Goal: Entertainment & Leisure: Consume media (video, audio)

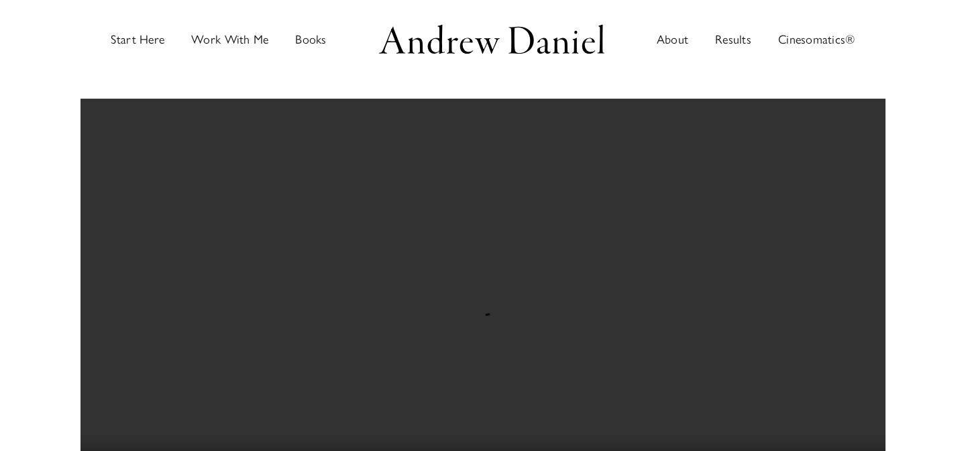
click at [428, 279] on video at bounding box center [482, 300] width 805 height 402
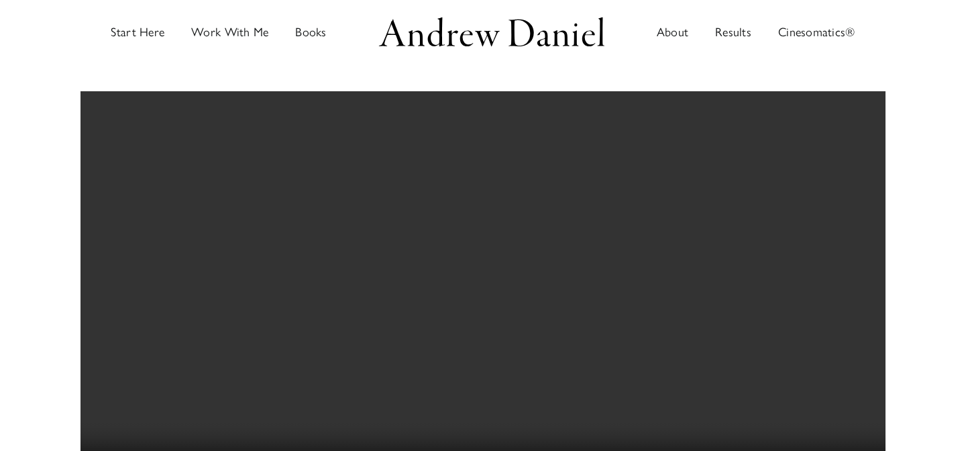
scroll to position [10, 0]
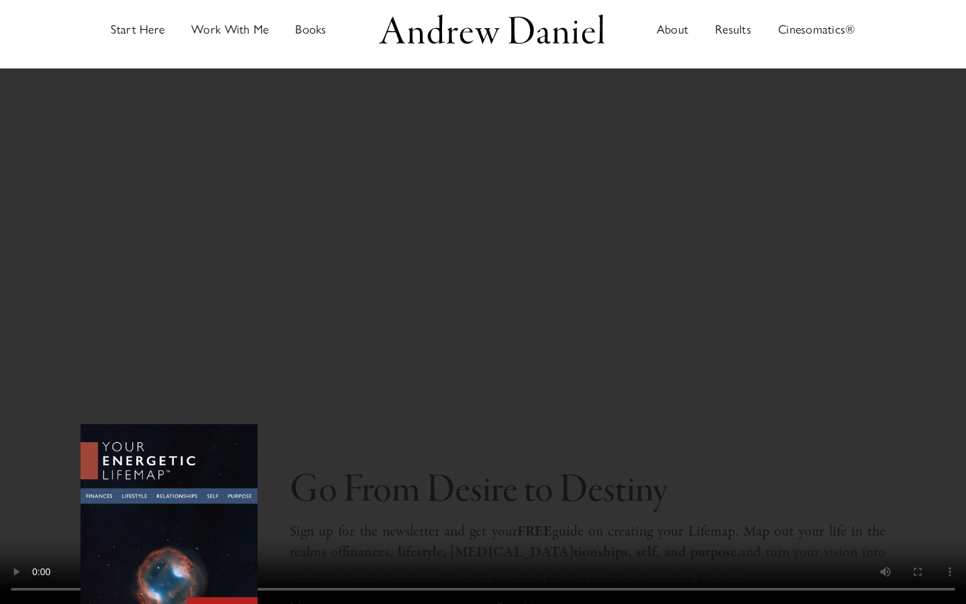
click at [490, 450] on video at bounding box center [483, 302] width 966 height 604
click at [475, 450] on video at bounding box center [483, 302] width 966 height 604
click at [567, 333] on video at bounding box center [483, 302] width 966 height 604
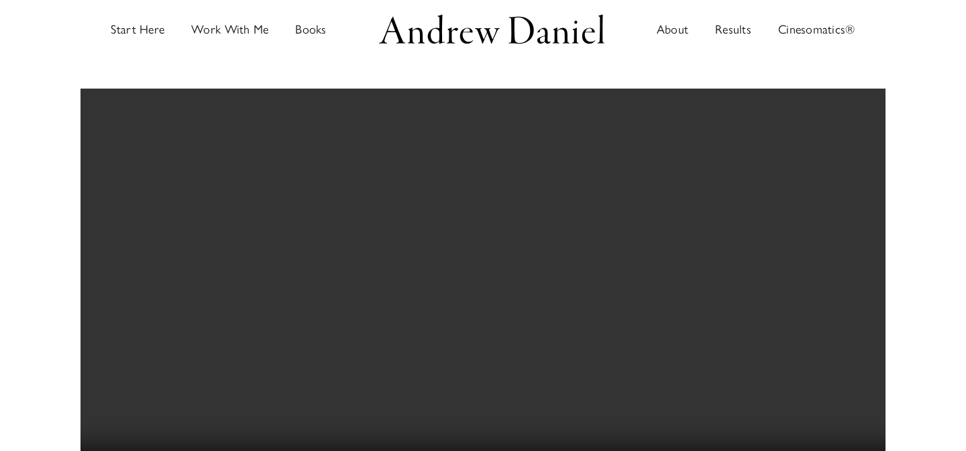
click at [632, 205] on video at bounding box center [482, 290] width 805 height 402
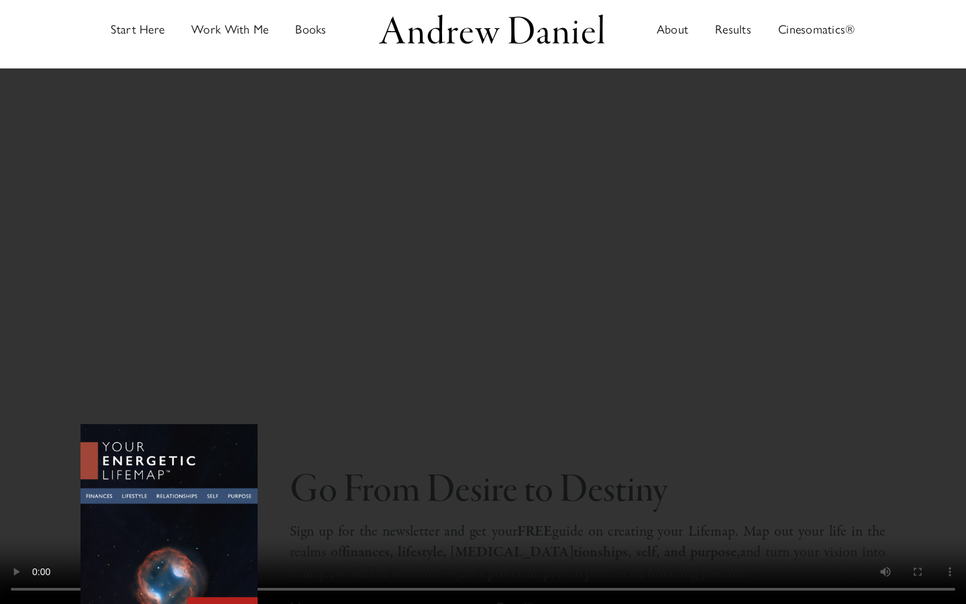
click at [532, 294] on video at bounding box center [483, 302] width 966 height 604
click at [399, 215] on video at bounding box center [483, 302] width 966 height 604
click at [681, 317] on video at bounding box center [483, 302] width 966 height 604
click at [732, 269] on video at bounding box center [483, 302] width 966 height 604
